Goal: Information Seeking & Learning: Check status

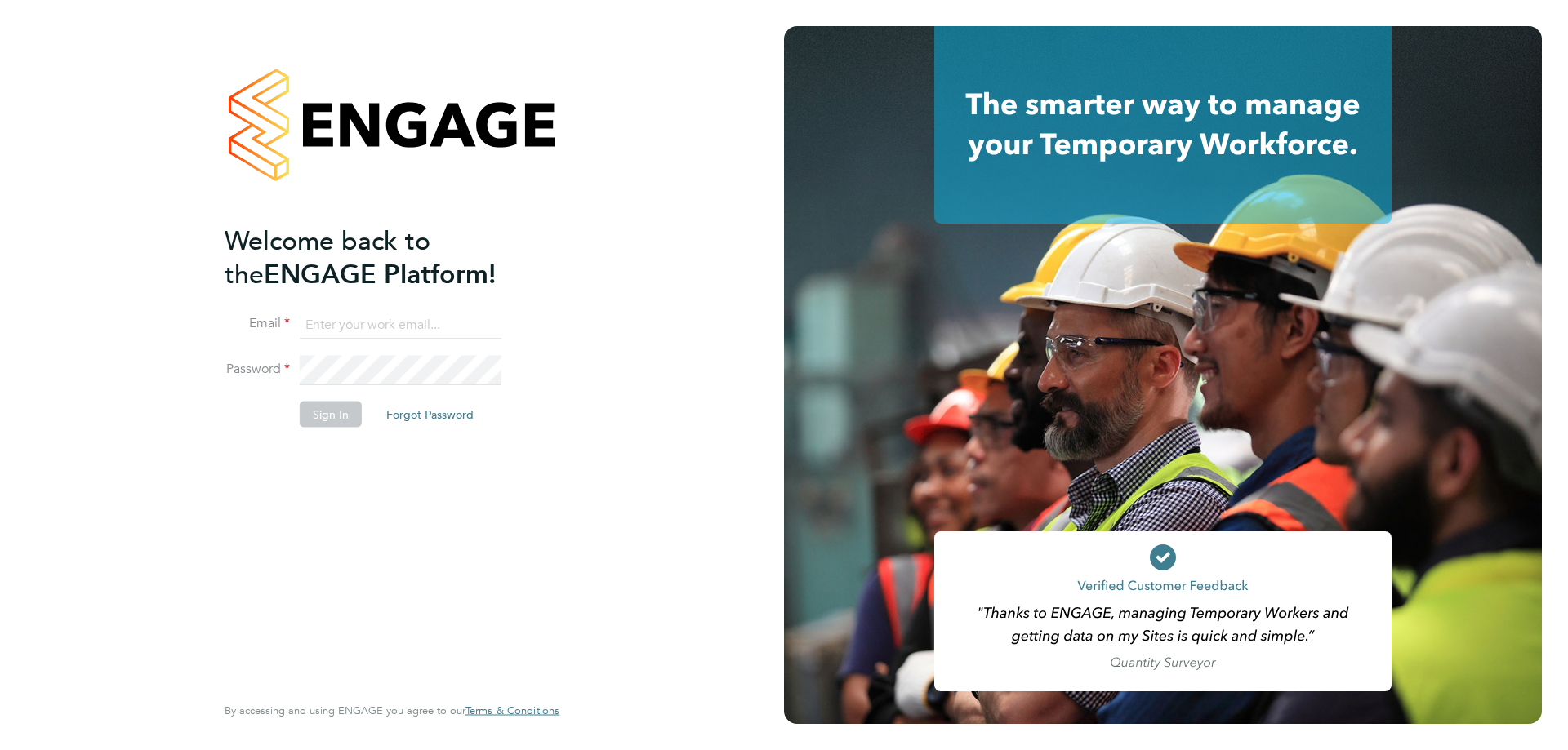
click at [388, 331] on input at bounding box center [400, 324] width 202 height 29
type input "[EMAIL_ADDRESS][DOMAIN_NAME]"
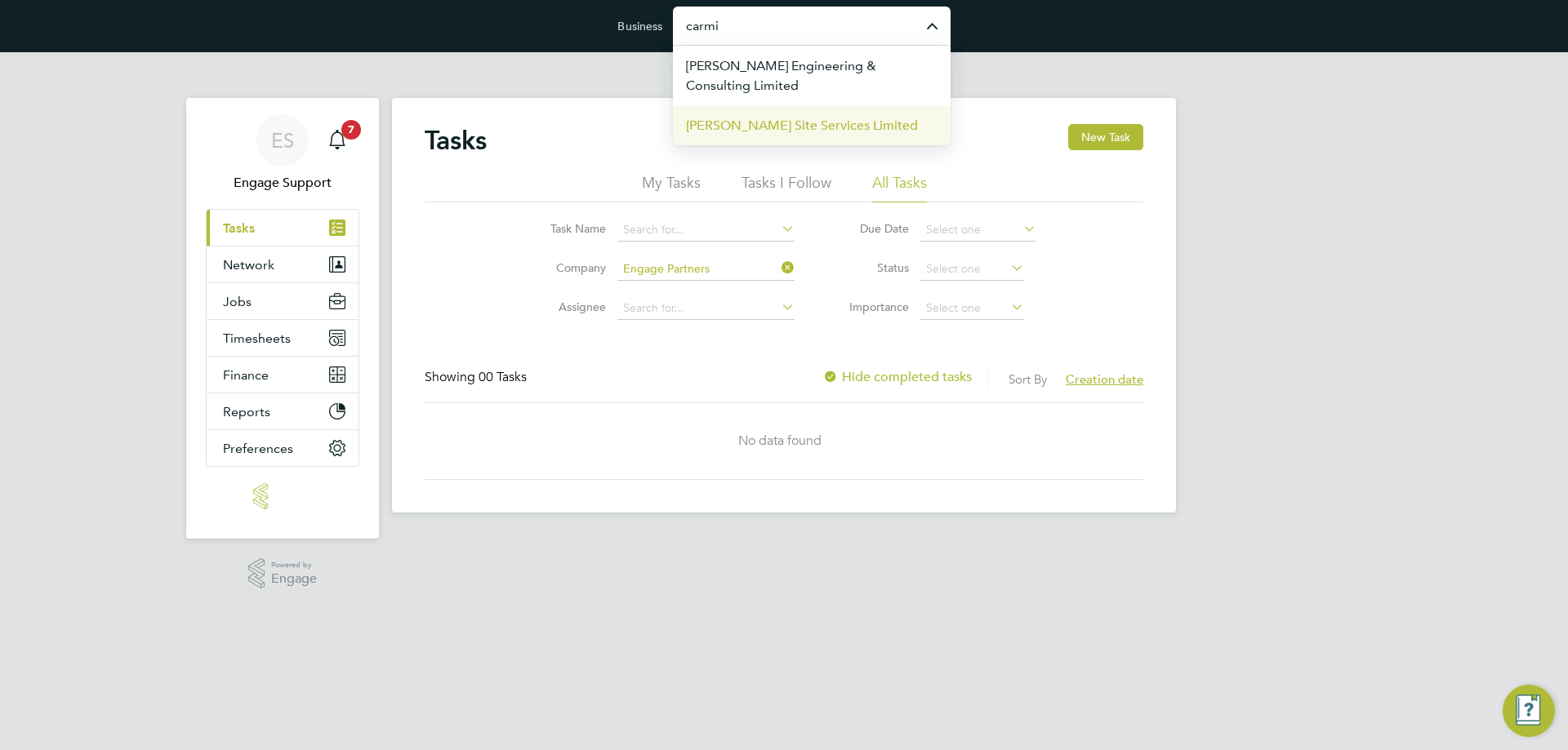
click at [792, 128] on span "Carmichael Site Services Limited" at bounding box center [801, 125] width 232 height 19
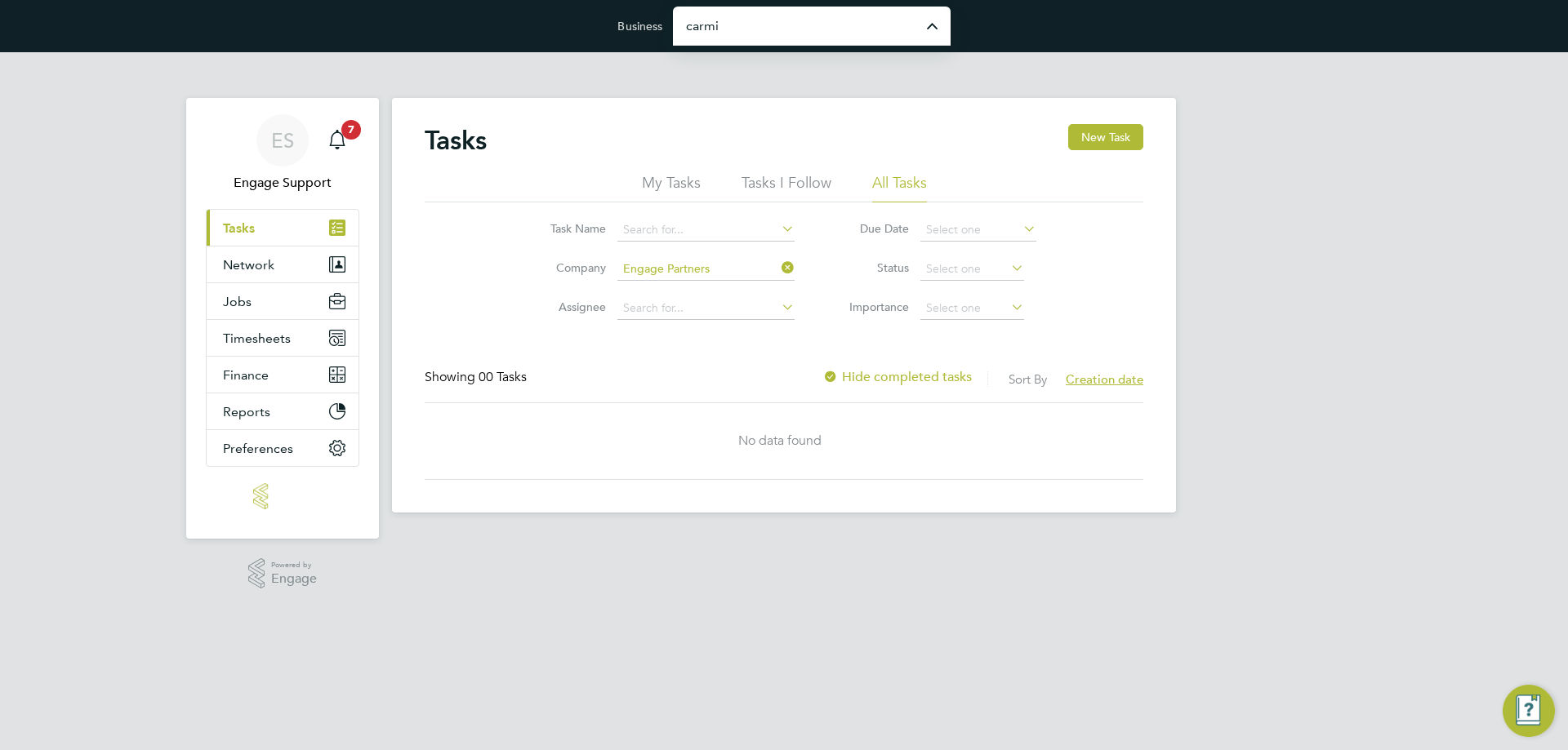
type input "Carmichael Site Services Limited"
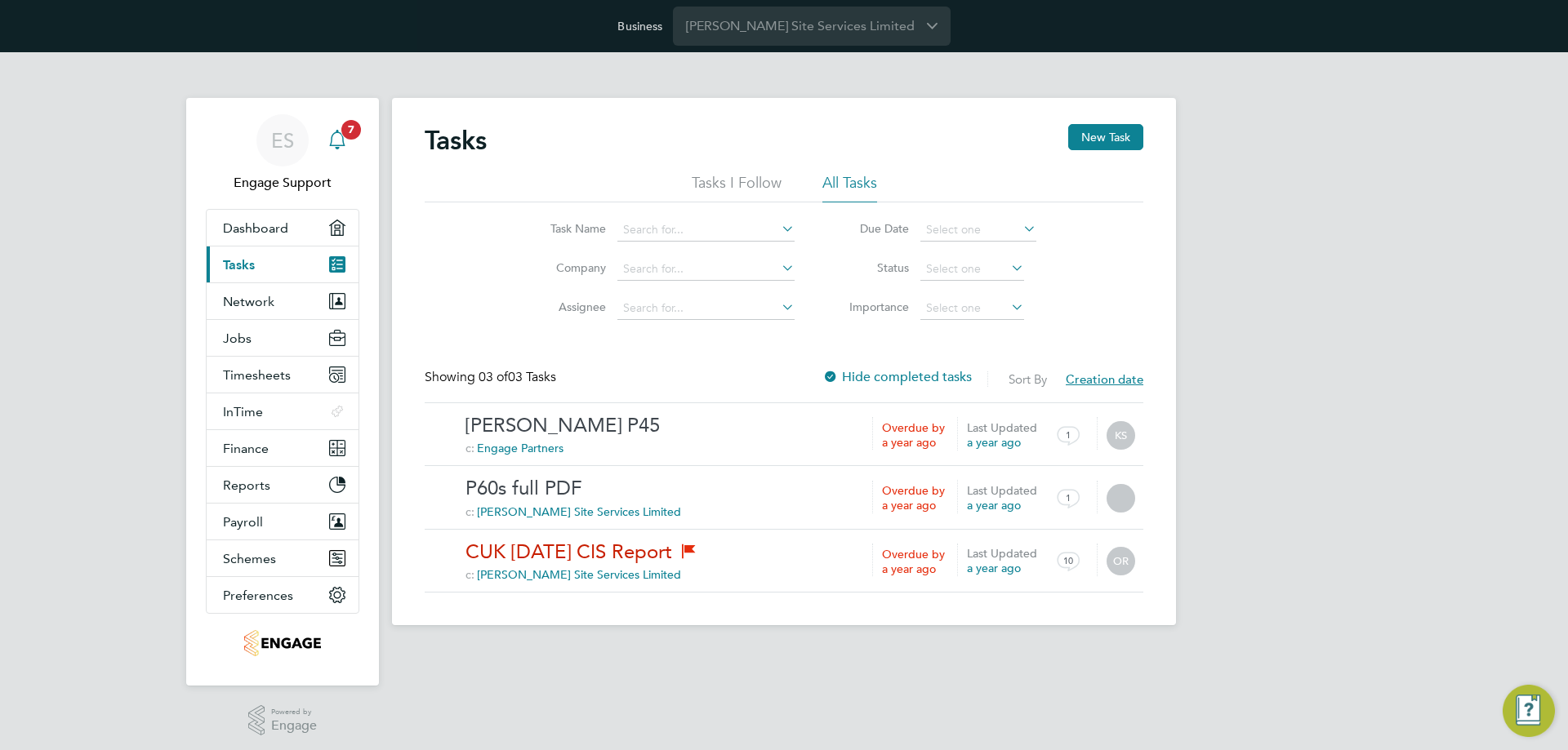
click at [340, 146] on icon "Main navigation" at bounding box center [336, 138] width 16 height 17
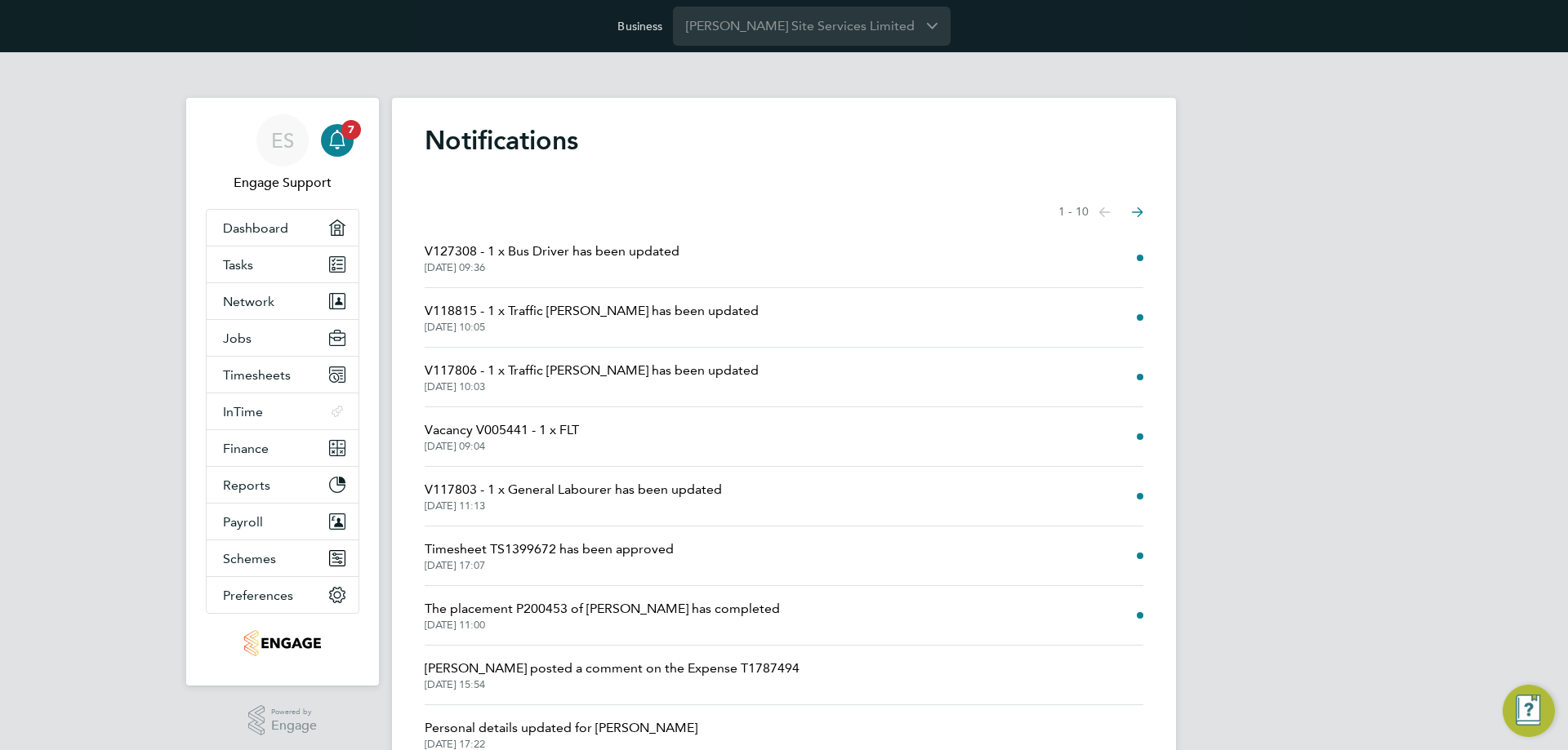
click at [1148, 204] on button "Next page" at bounding box center [1137, 212] width 33 height 33
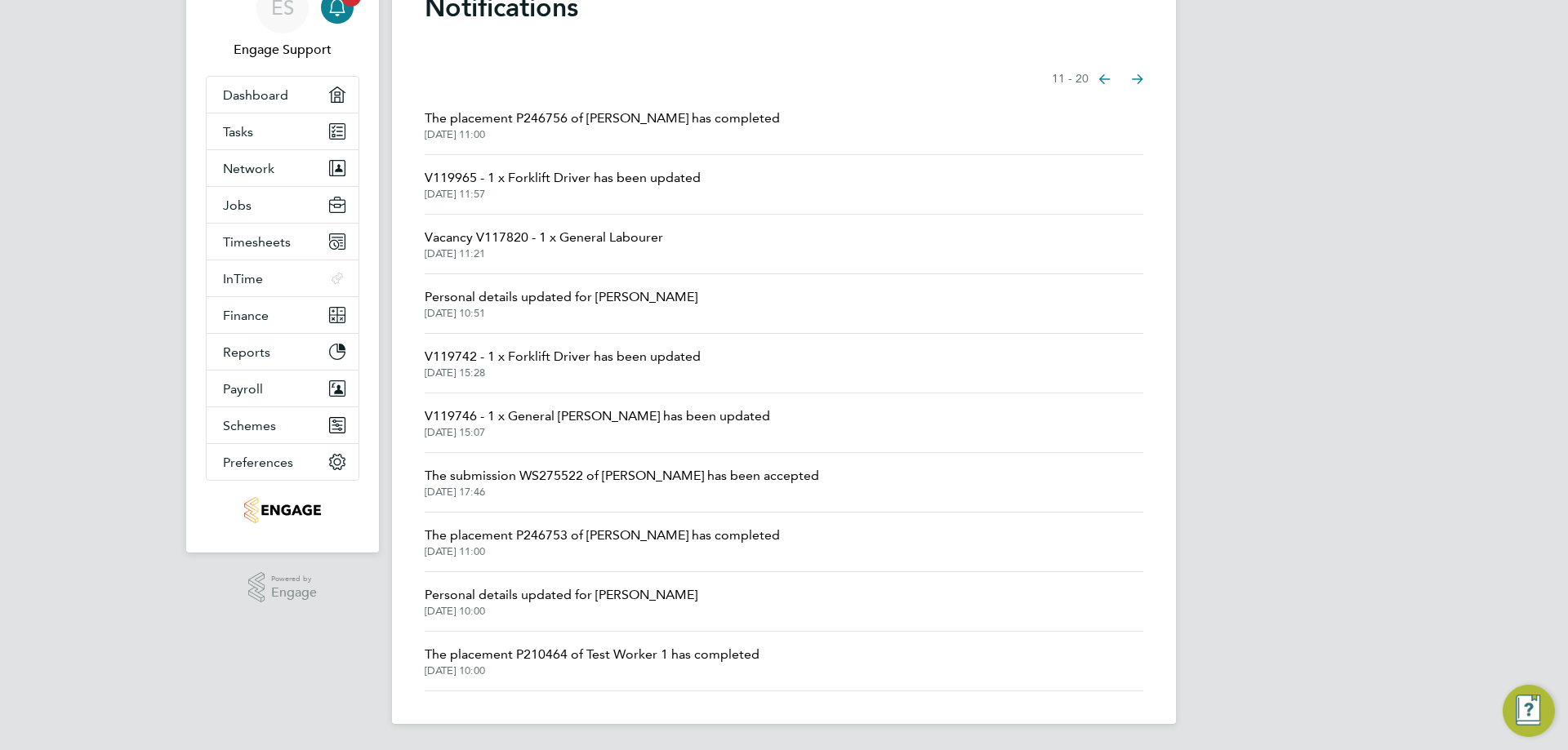
scroll to position [52, 0]
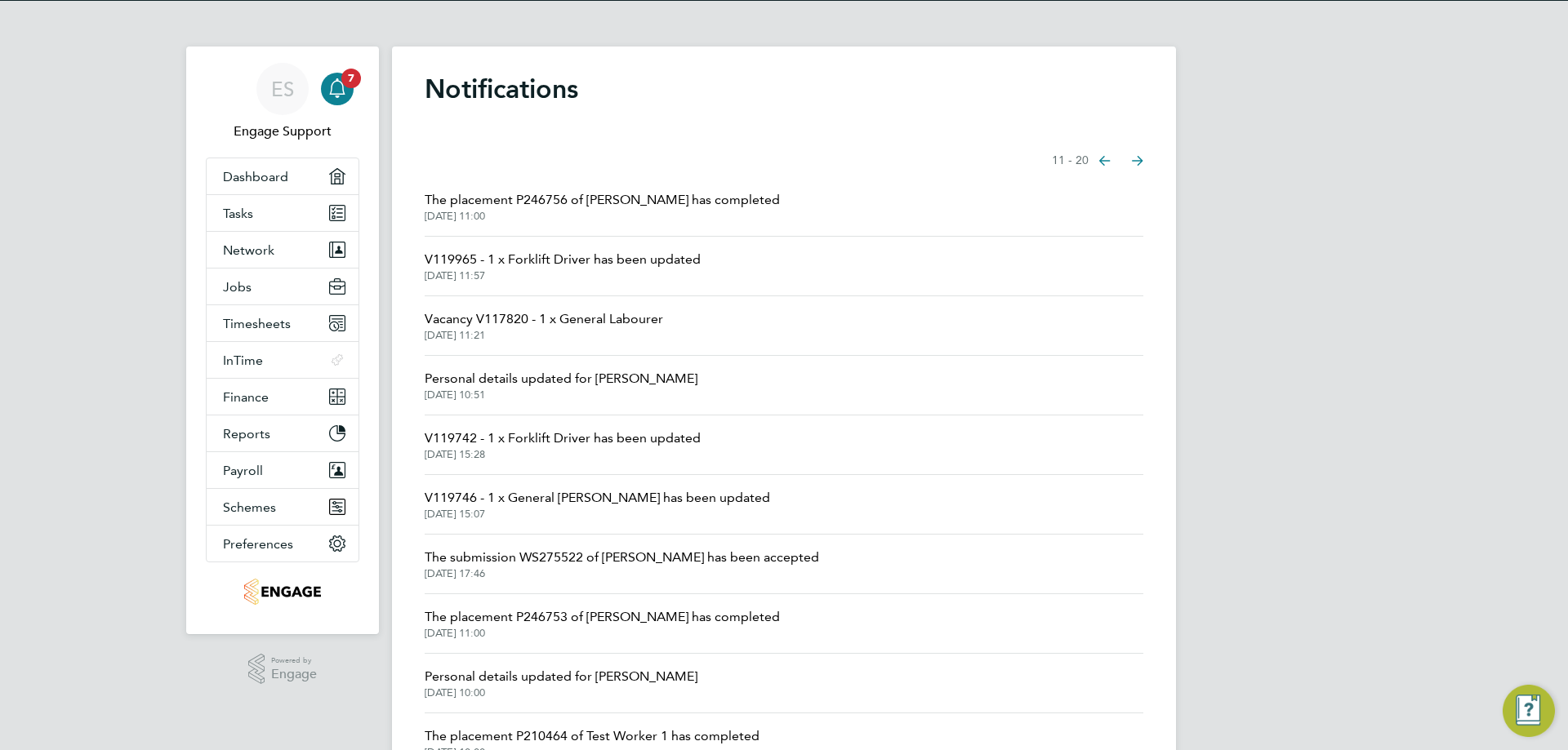
click at [1138, 154] on button "Next page" at bounding box center [1137, 161] width 33 height 33
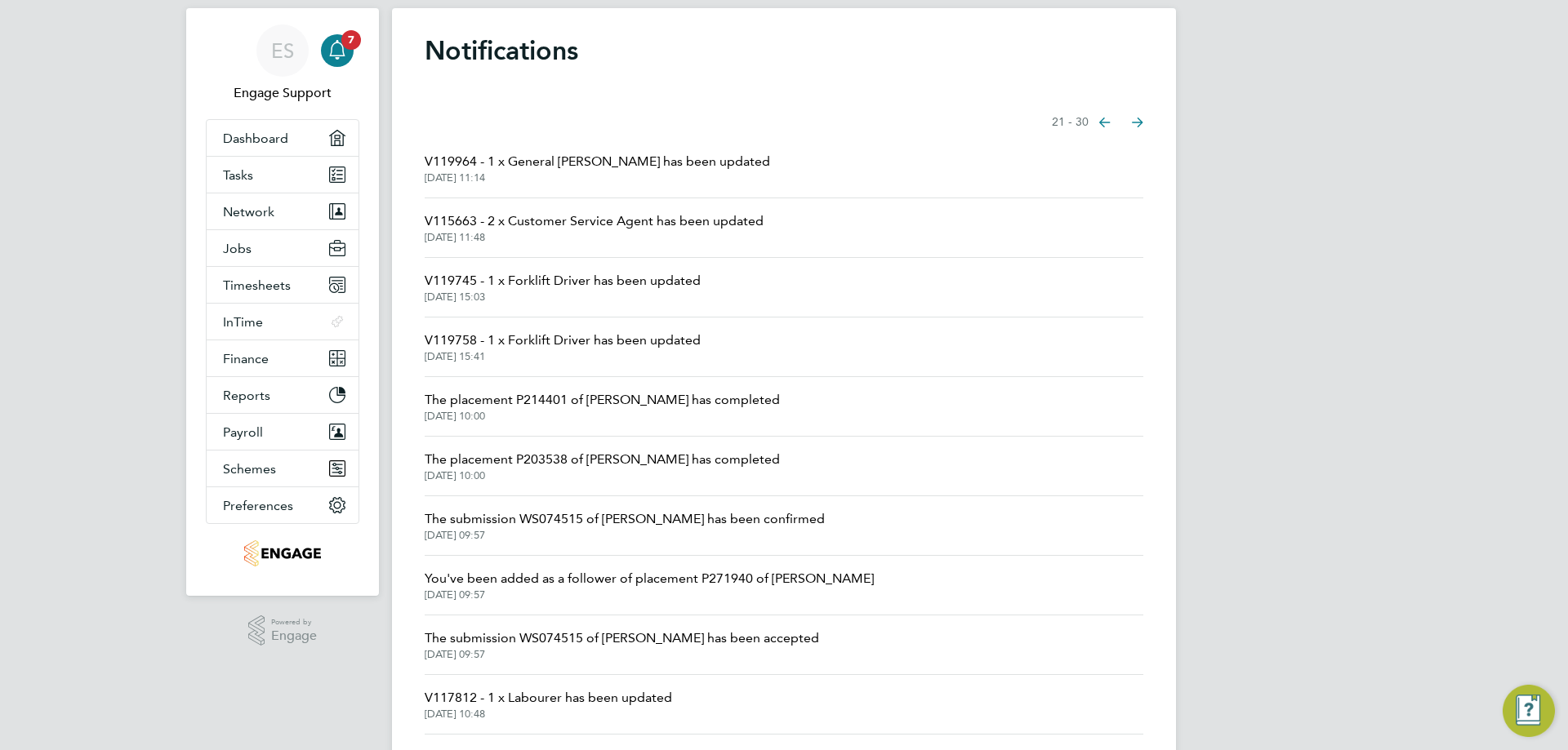
scroll to position [52, 0]
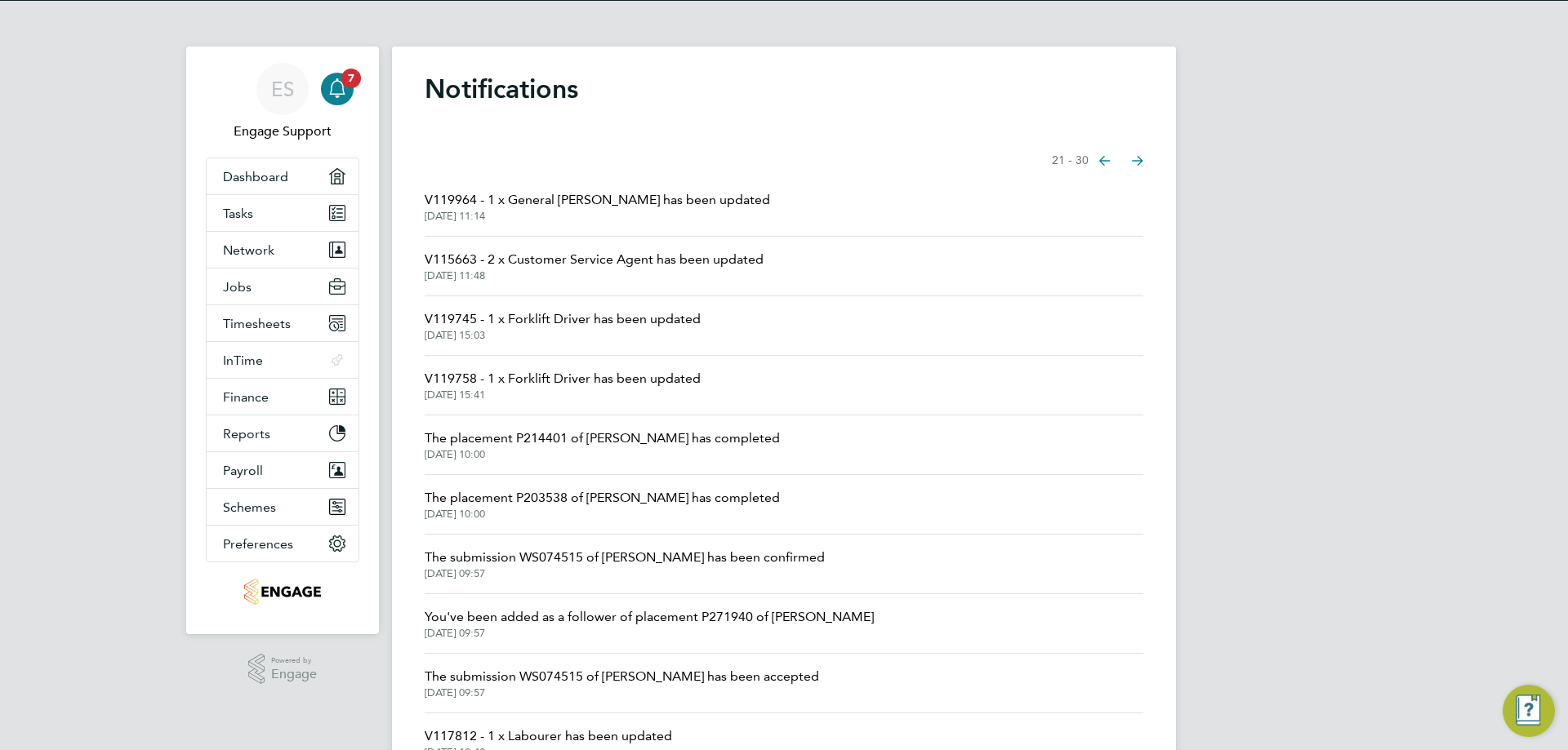
click at [1139, 162] on icon "Select page of notifications list" at bounding box center [1137, 161] width 12 height 11
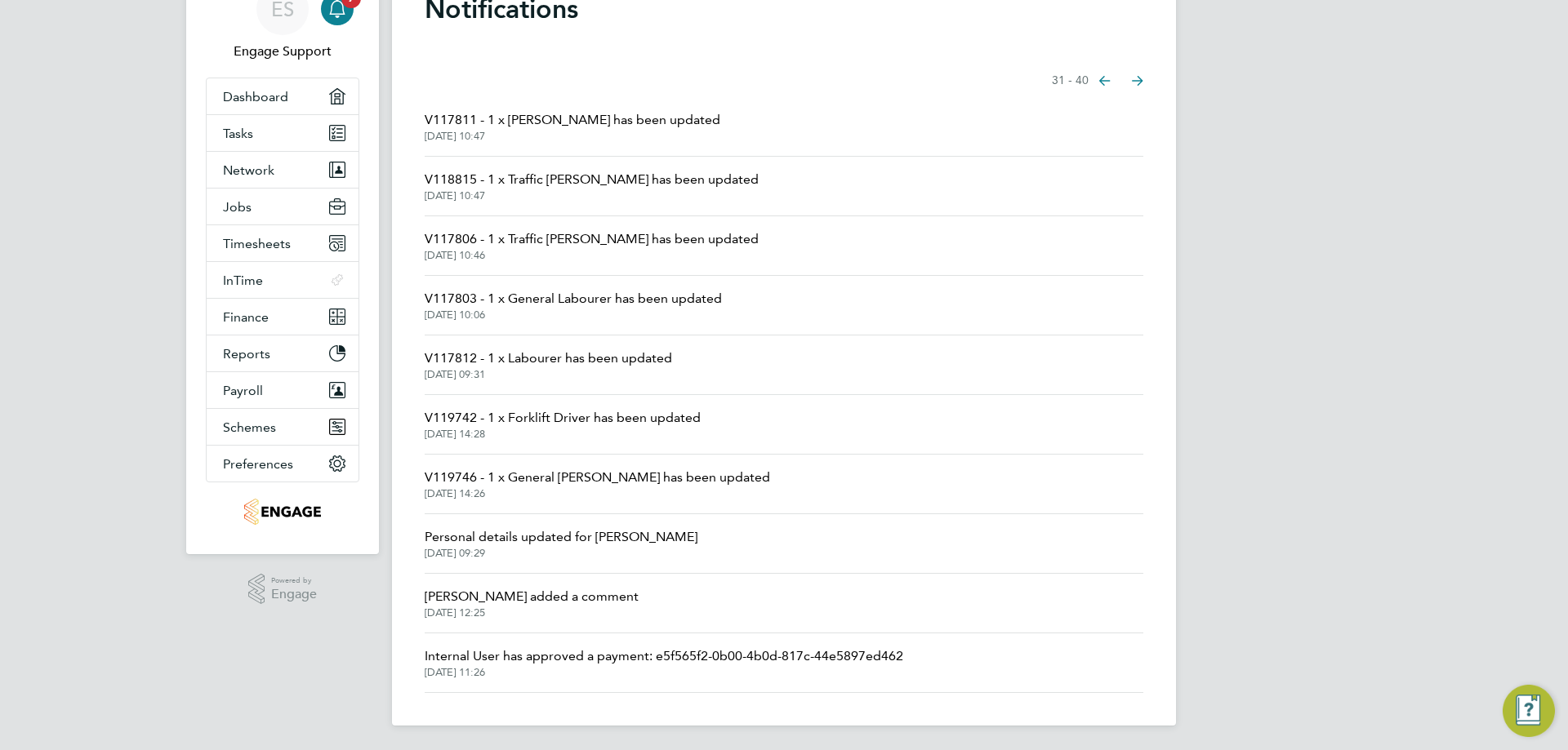
scroll to position [133, 0]
click at [637, 535] on span "Personal details updated for Cam Sollins" at bounding box center [561, 535] width 273 height 19
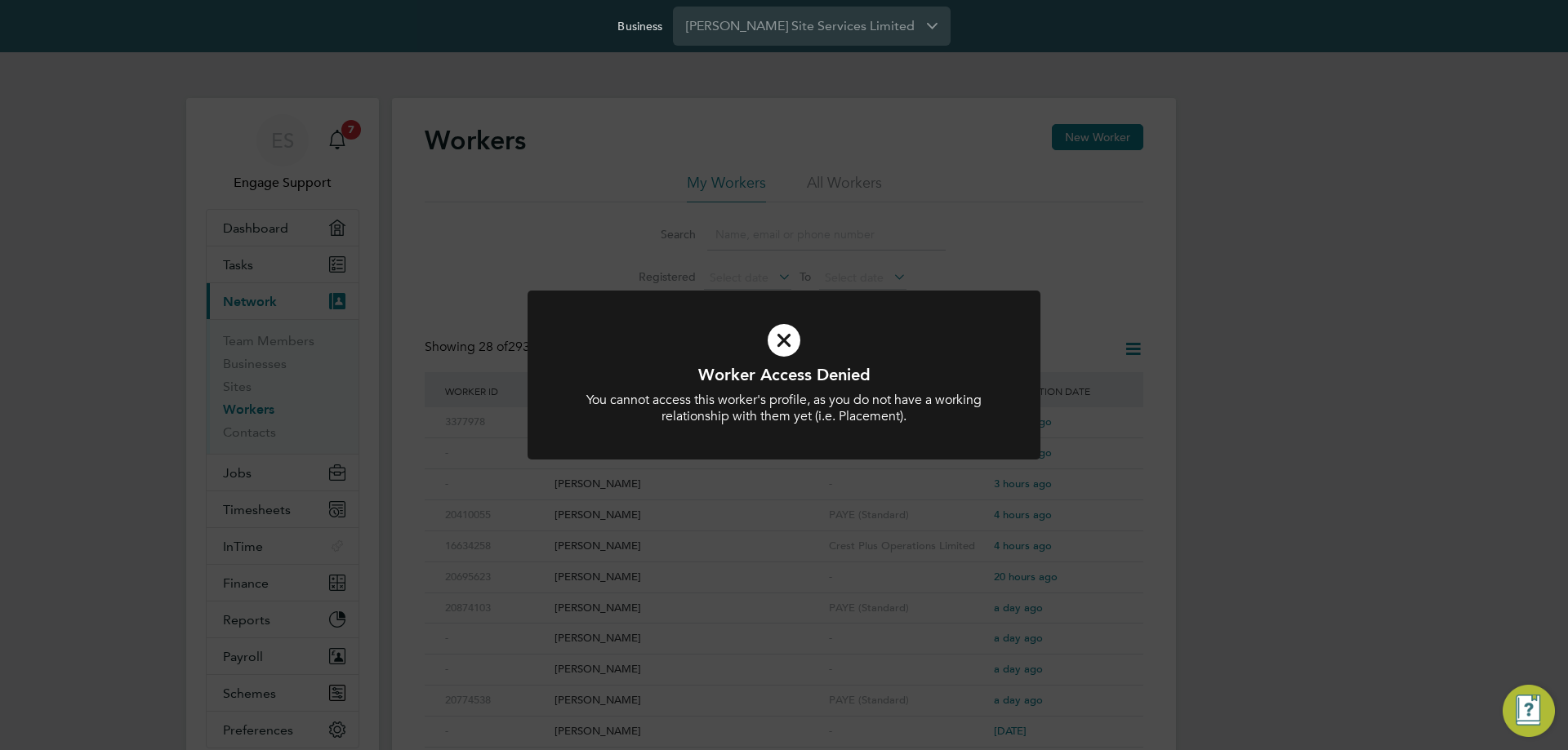
click at [1343, 298] on div "Worker Access Denied You cannot access this worker's profile, as you do not hav…" at bounding box center [784, 375] width 1568 height 750
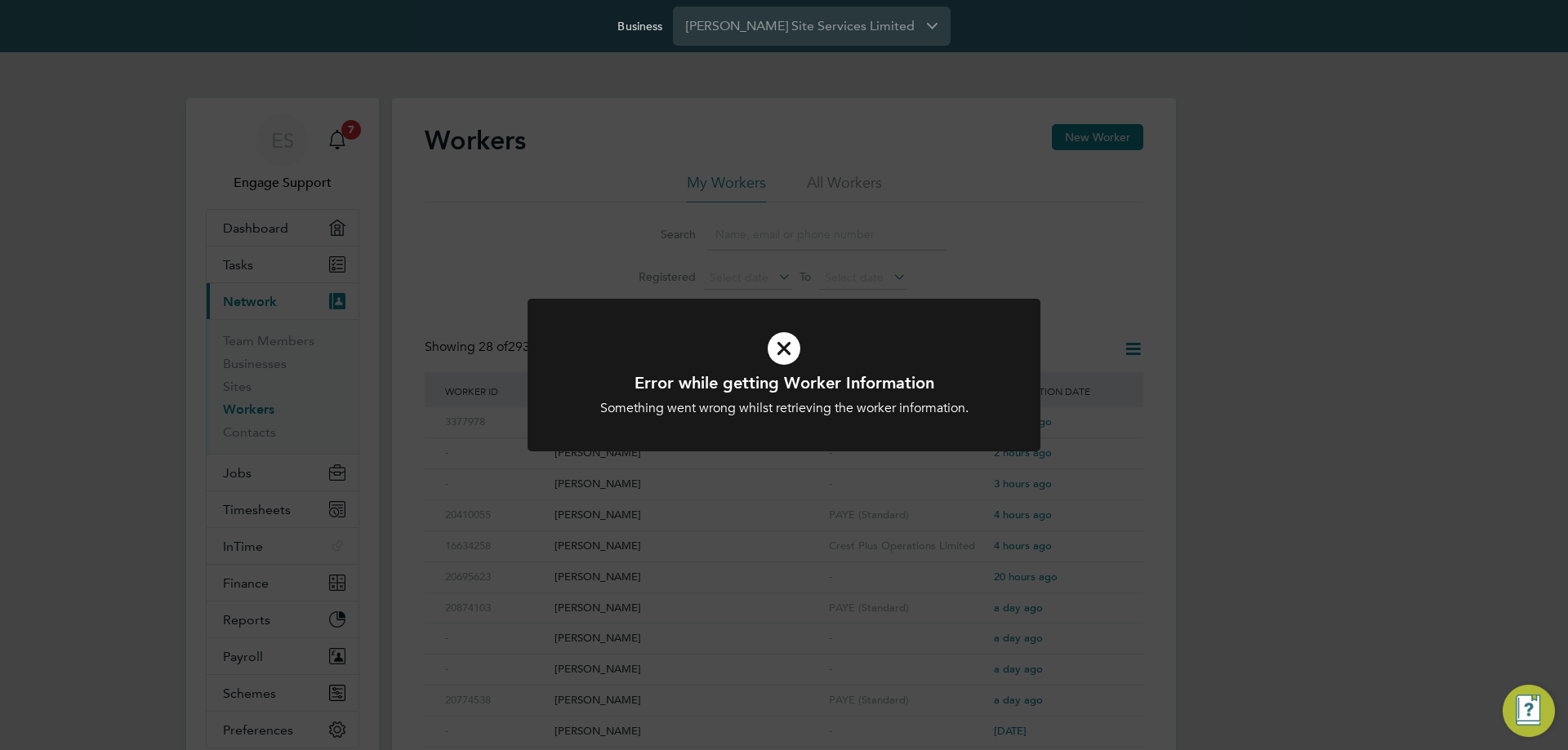
click at [1247, 287] on div "Error while getting Worker Information Something went wrong whilst retrieving t…" at bounding box center [784, 375] width 1568 height 750
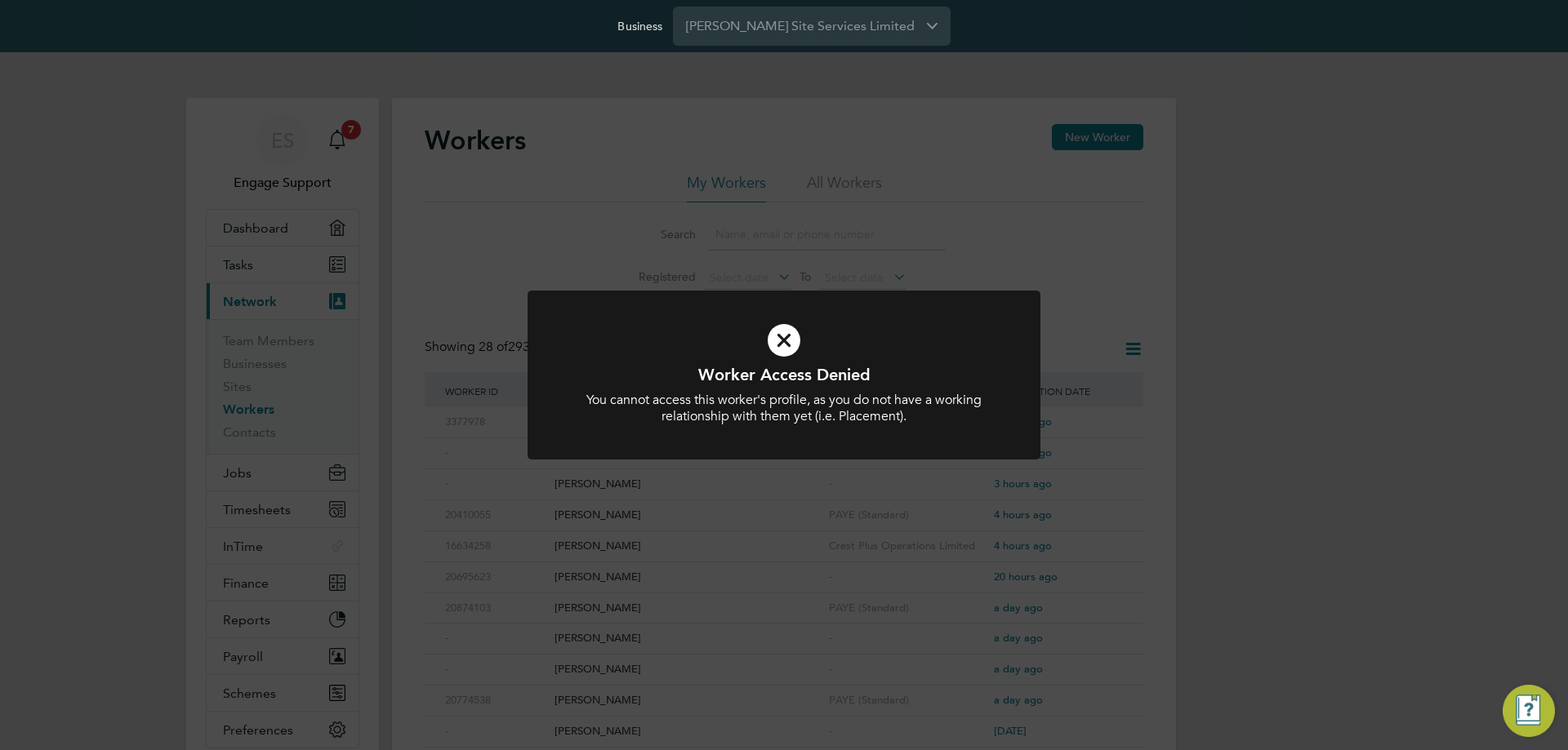
click at [830, 99] on div "Worker Access Denied You cannot access this worker's profile, as you do not hav…" at bounding box center [784, 375] width 1568 height 750
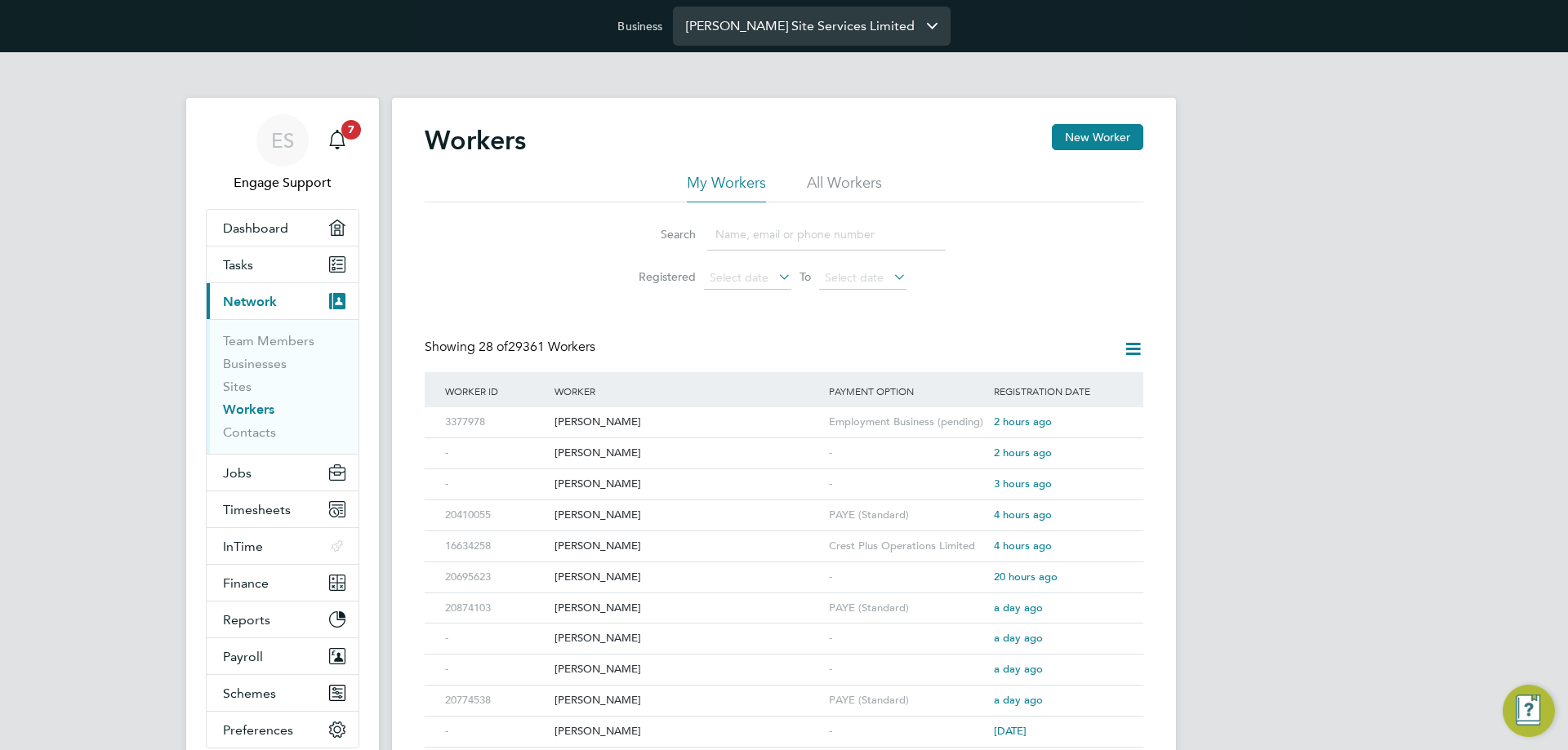
click at [784, 39] on input "Carmichael Site Services Limited" at bounding box center [812, 26] width 278 height 38
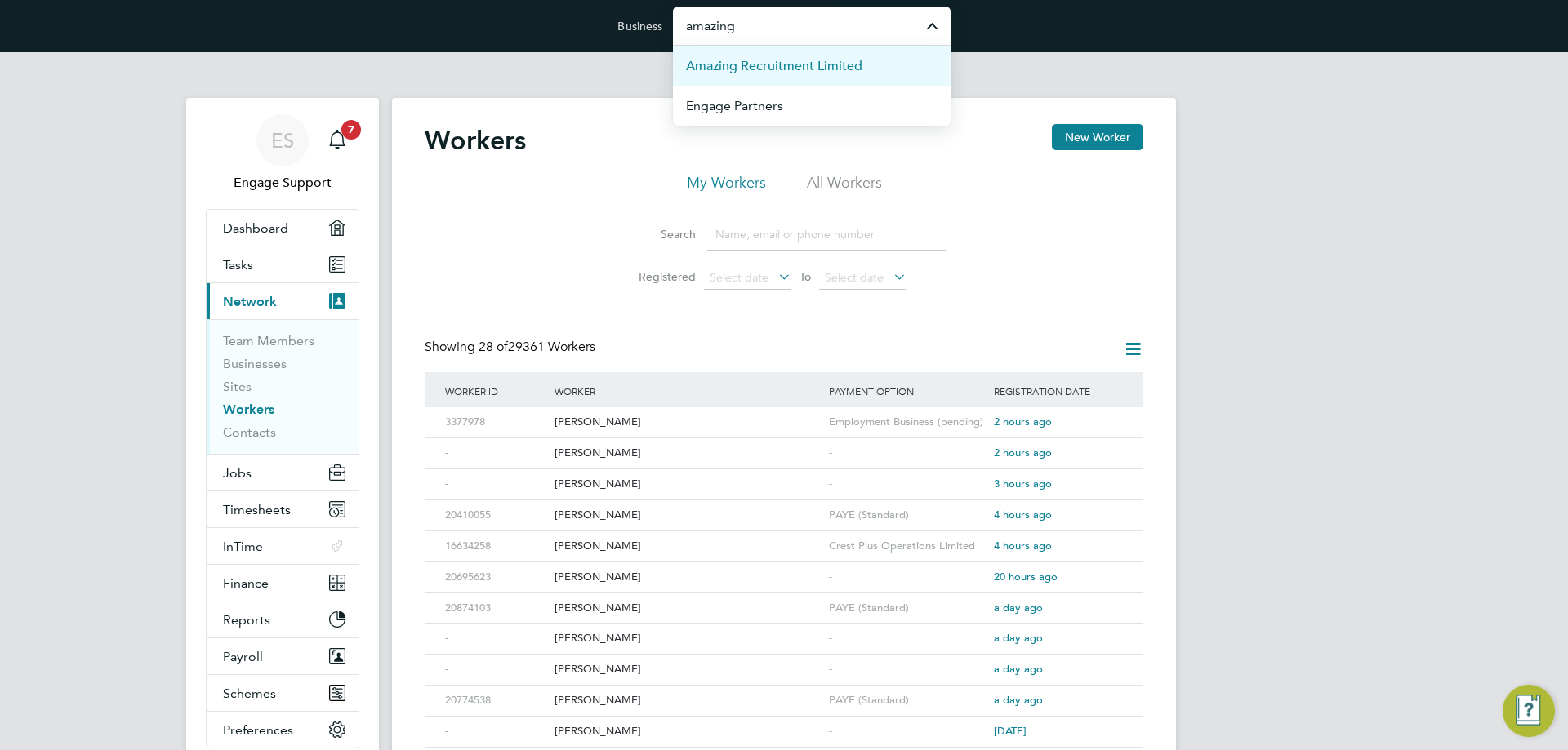
click at [773, 67] on span "Amazing Recruitment Limited" at bounding box center [774, 65] width 176 height 19
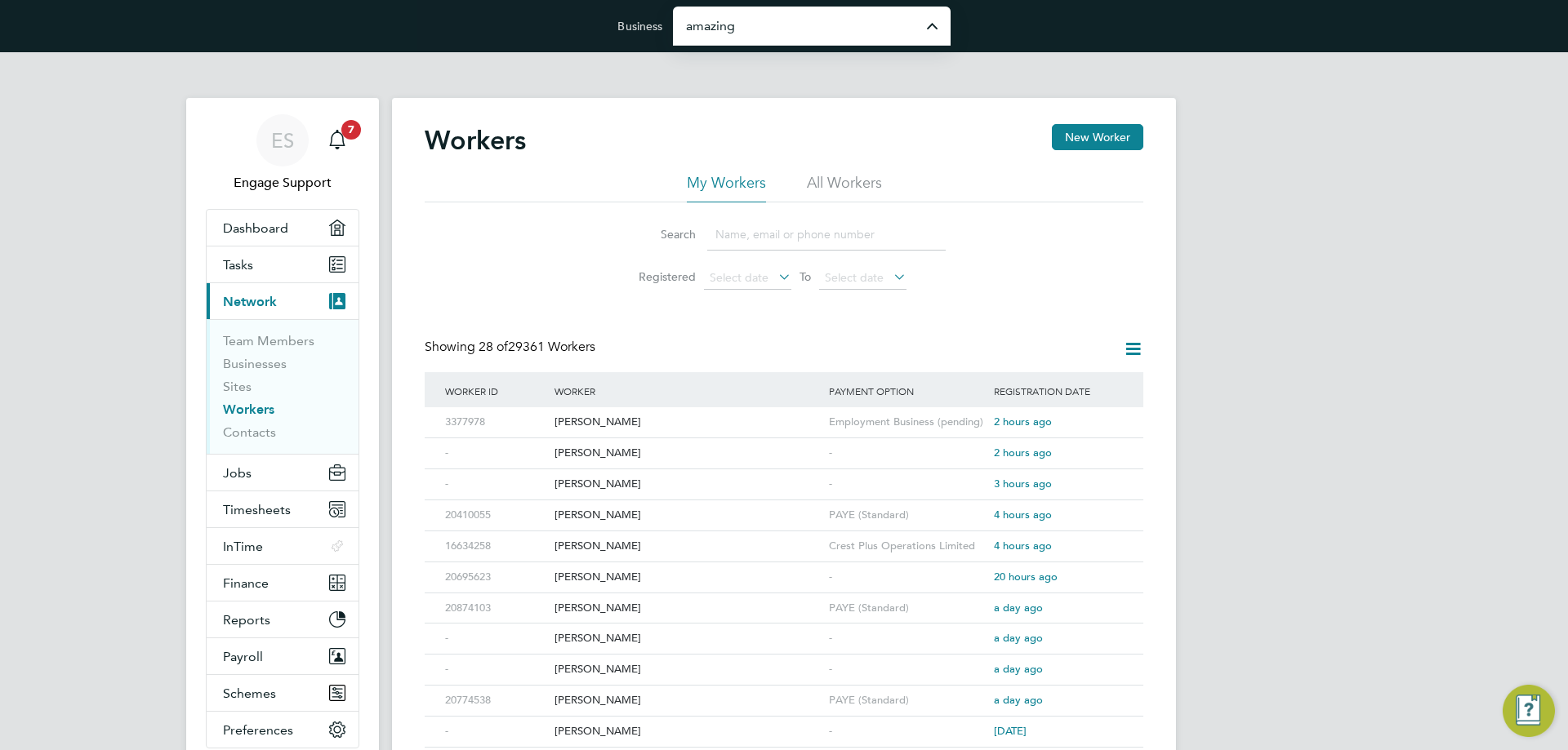
type input "Amazing Recruitment Limited"
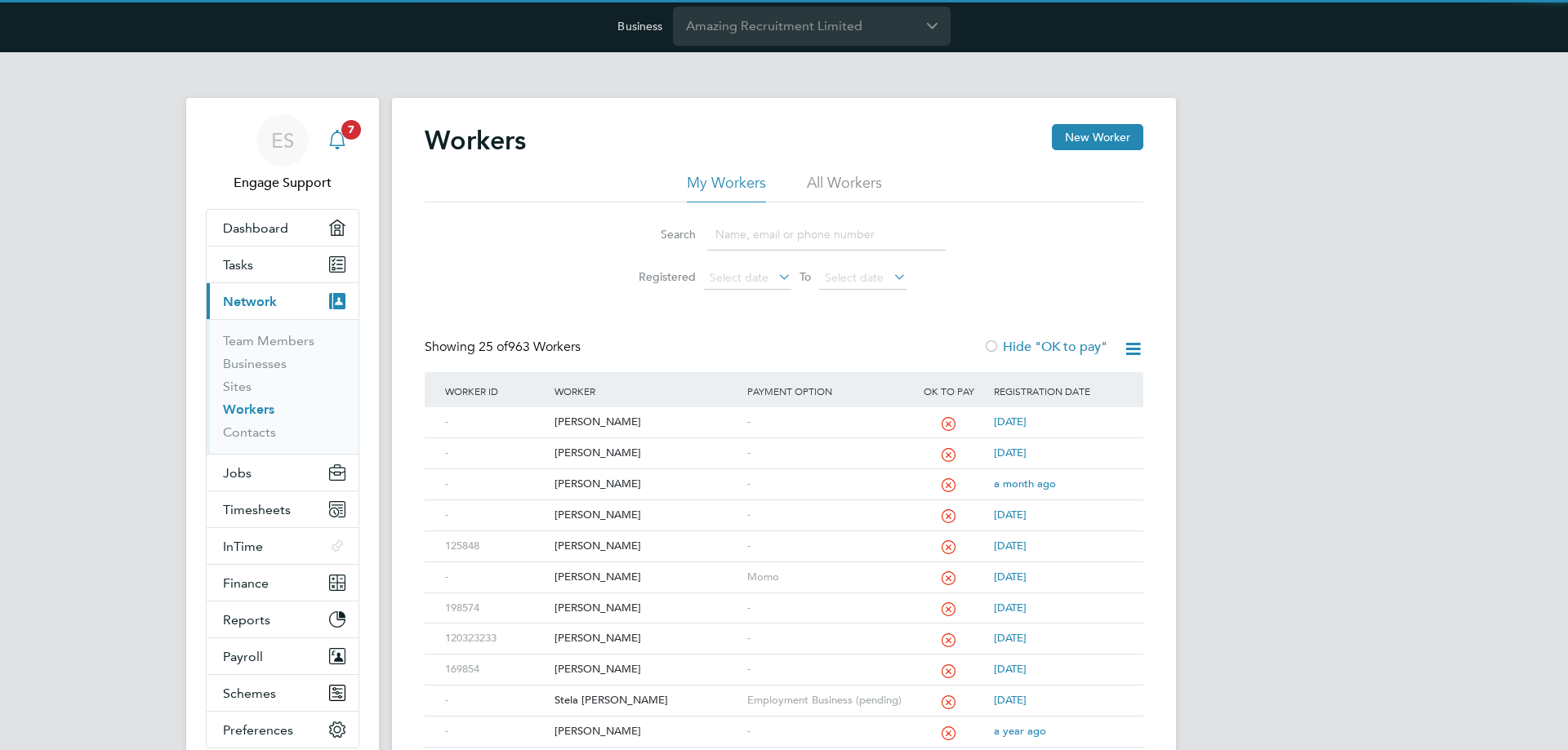
click at [346, 125] on span "7" at bounding box center [350, 130] width 19 height 19
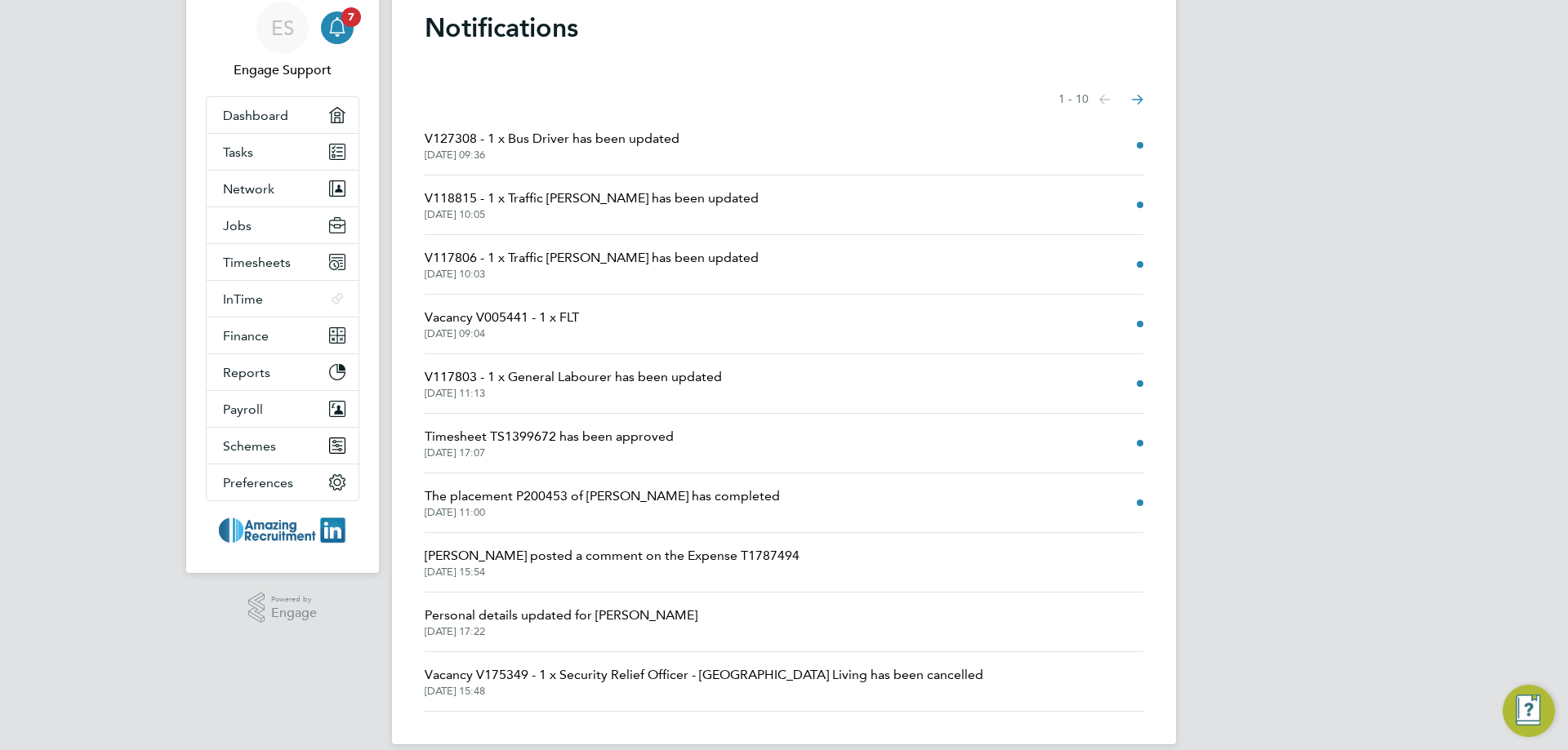
scroll to position [133, 0]
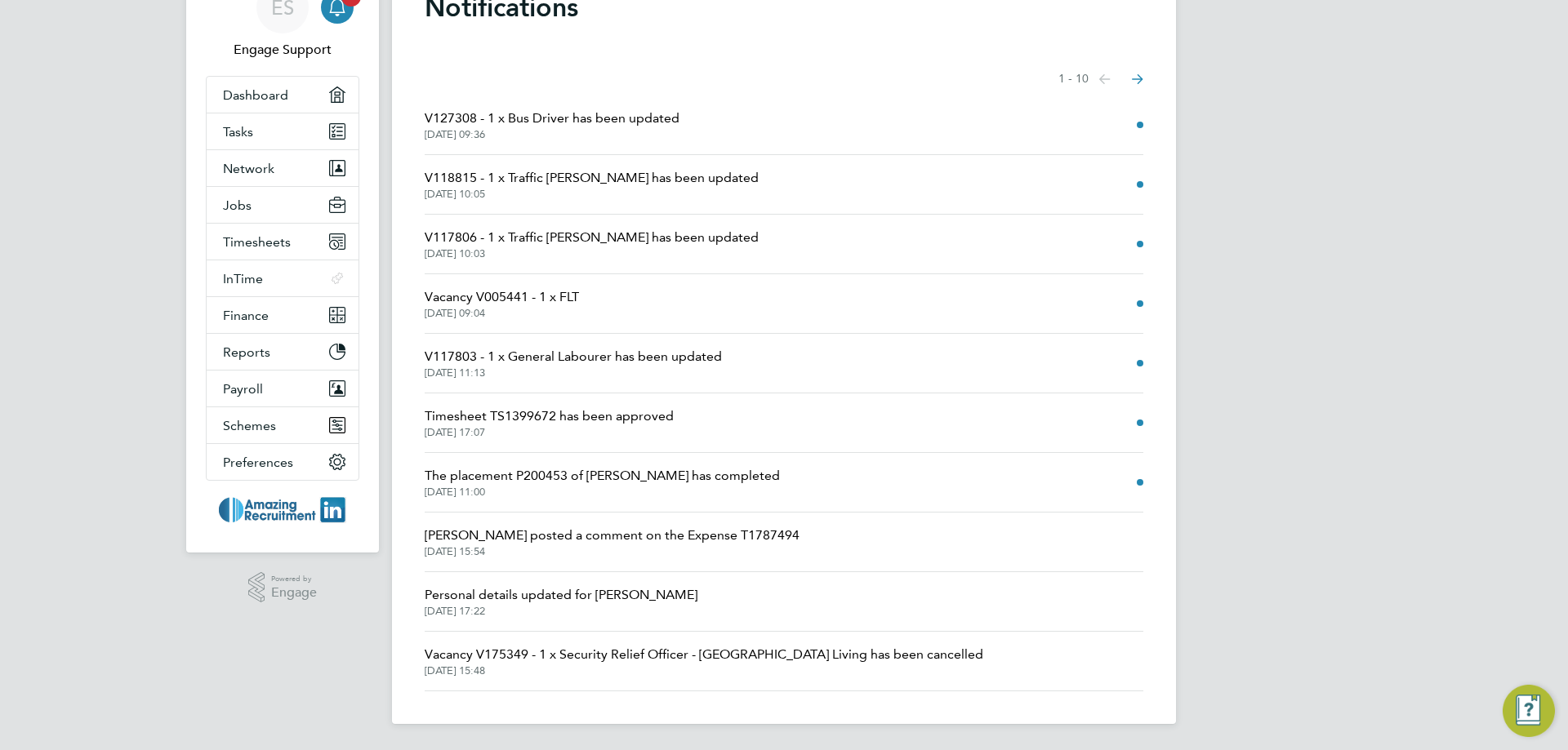
click at [1145, 69] on button "Next page" at bounding box center [1137, 79] width 33 height 33
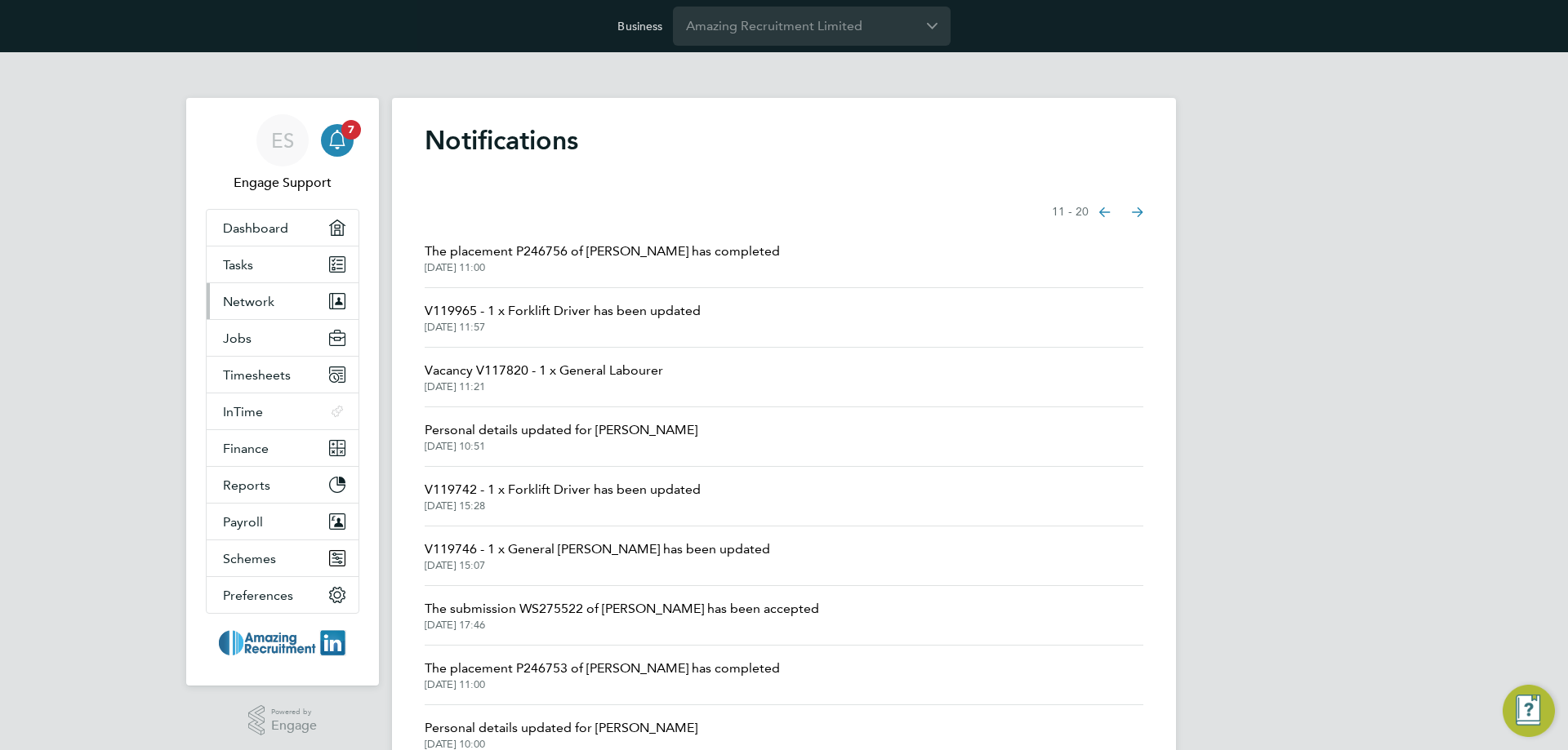
click at [258, 297] on span "Network" at bounding box center [249, 301] width 52 height 16
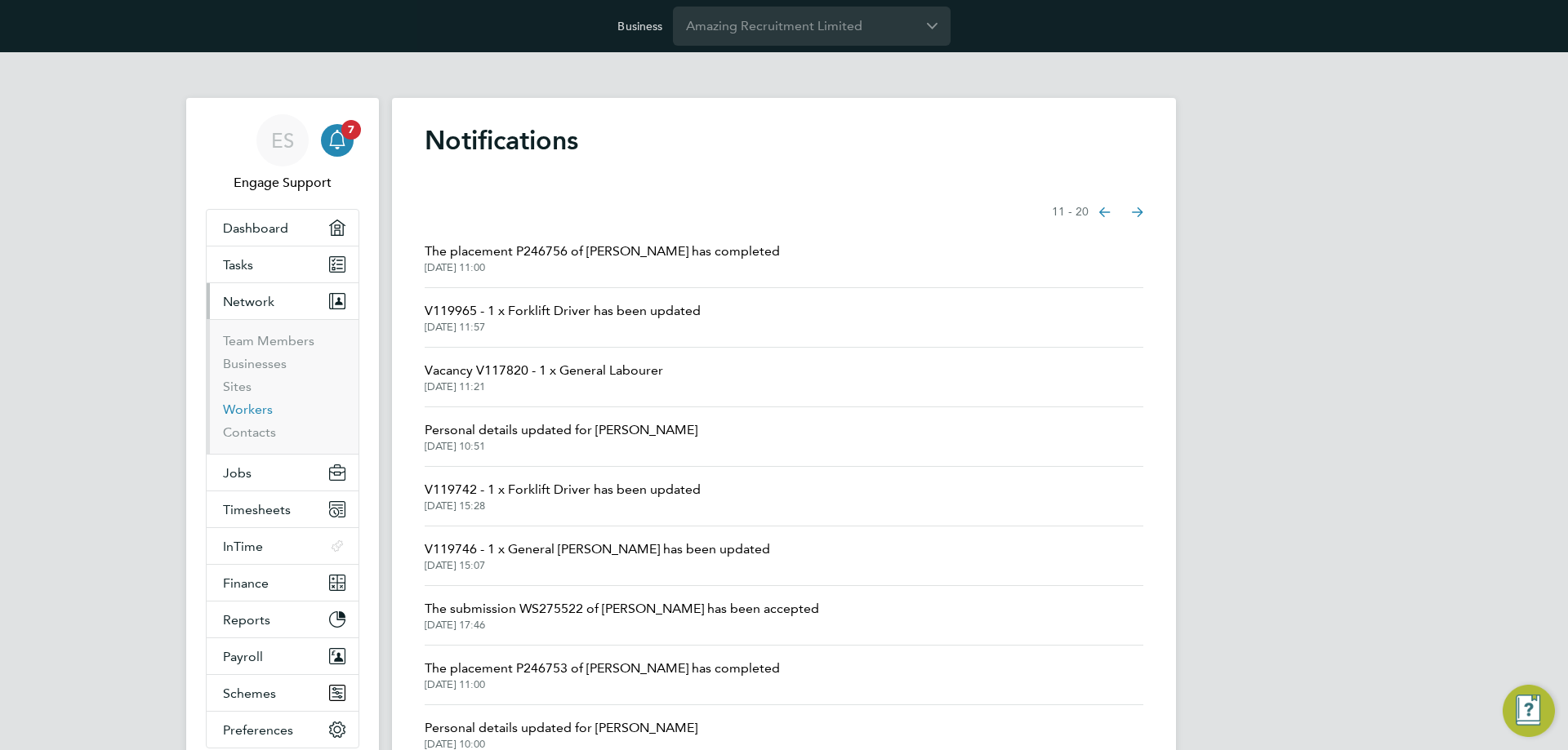
click at [257, 407] on link "Workers" at bounding box center [248, 409] width 50 height 16
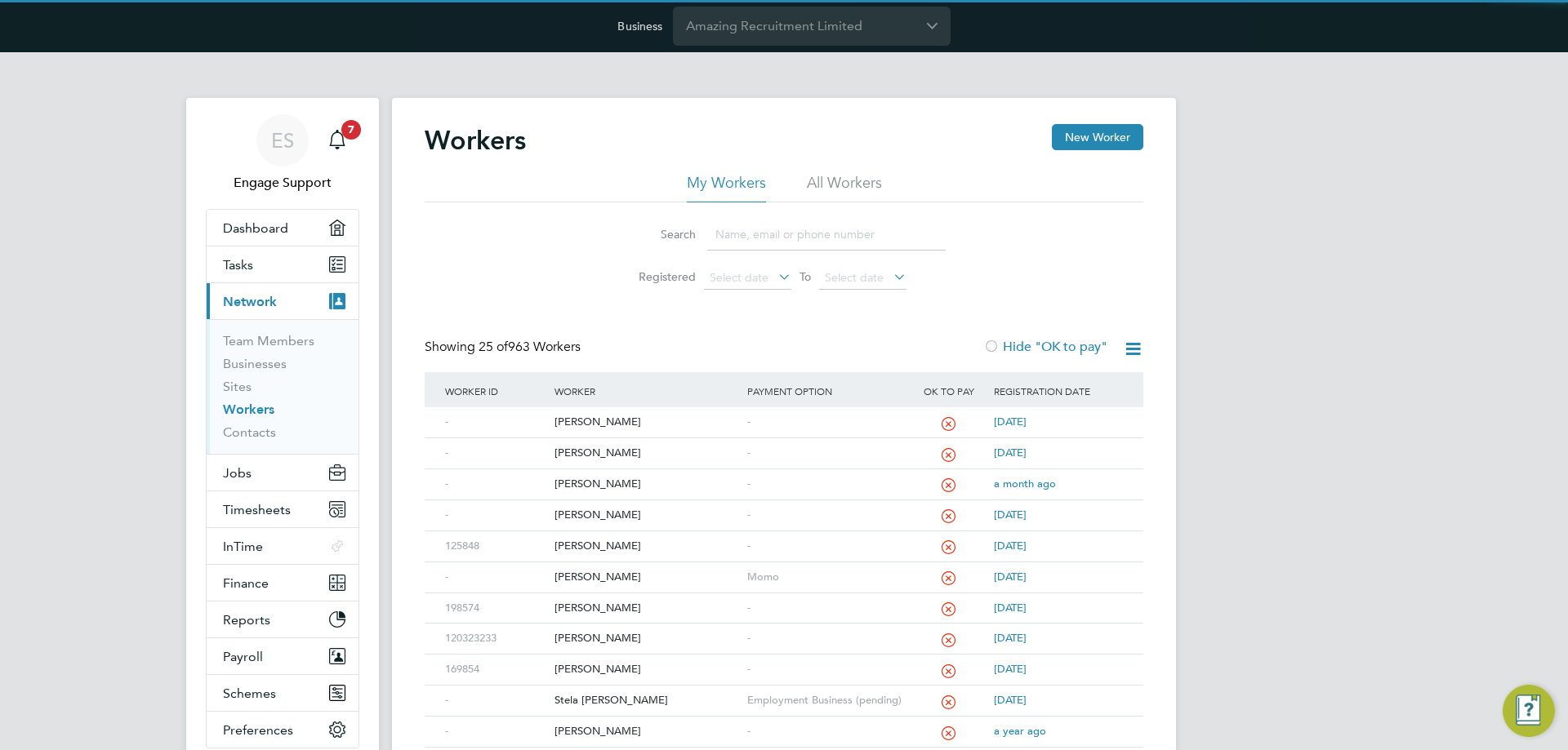
click at [850, 191] on li "All Workers" at bounding box center [845, 187] width 75 height 29
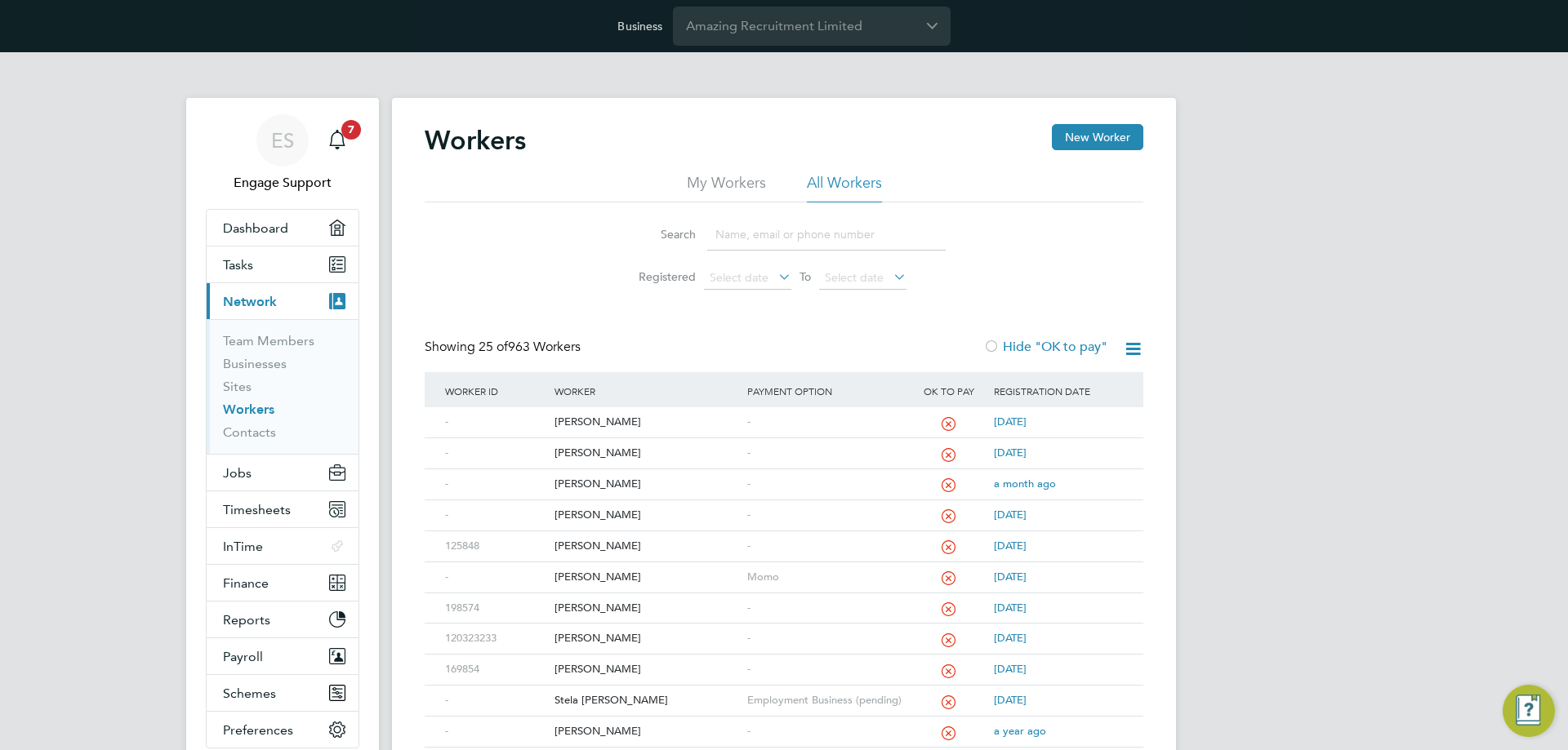
click at [835, 227] on input at bounding box center [826, 235] width 238 height 32
click at [561, 421] on div "[PERSON_NAME]" at bounding box center [646, 422] width 192 height 30
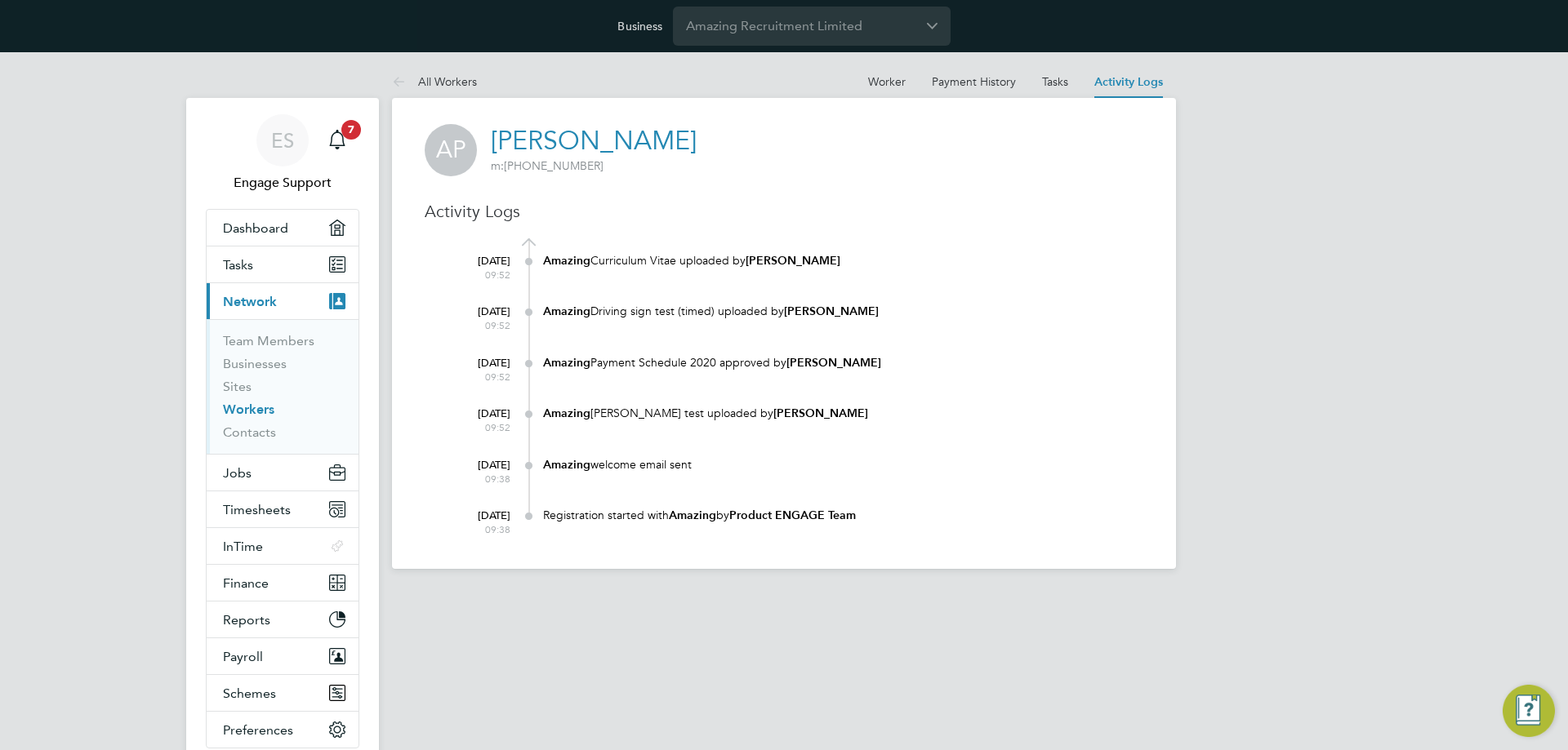
click at [596, 523] on div "Registration started with Amazing by Product ENGAGE Team" at bounding box center [843, 515] width 600 height 16
drag, startPoint x: 601, startPoint y: 510, endPoint x: 871, endPoint y: 506, distance: 270.0
click at [871, 506] on div "Registration started with Amazing by Product ENGAGE Team" at bounding box center [843, 517] width 600 height 32
click at [856, 595] on html "Business Amazing Recruitment Limited ES Engage Support Notifications 7 Applicat…" at bounding box center [784, 298] width 1568 height 595
